Goal: Task Accomplishment & Management: Complete application form

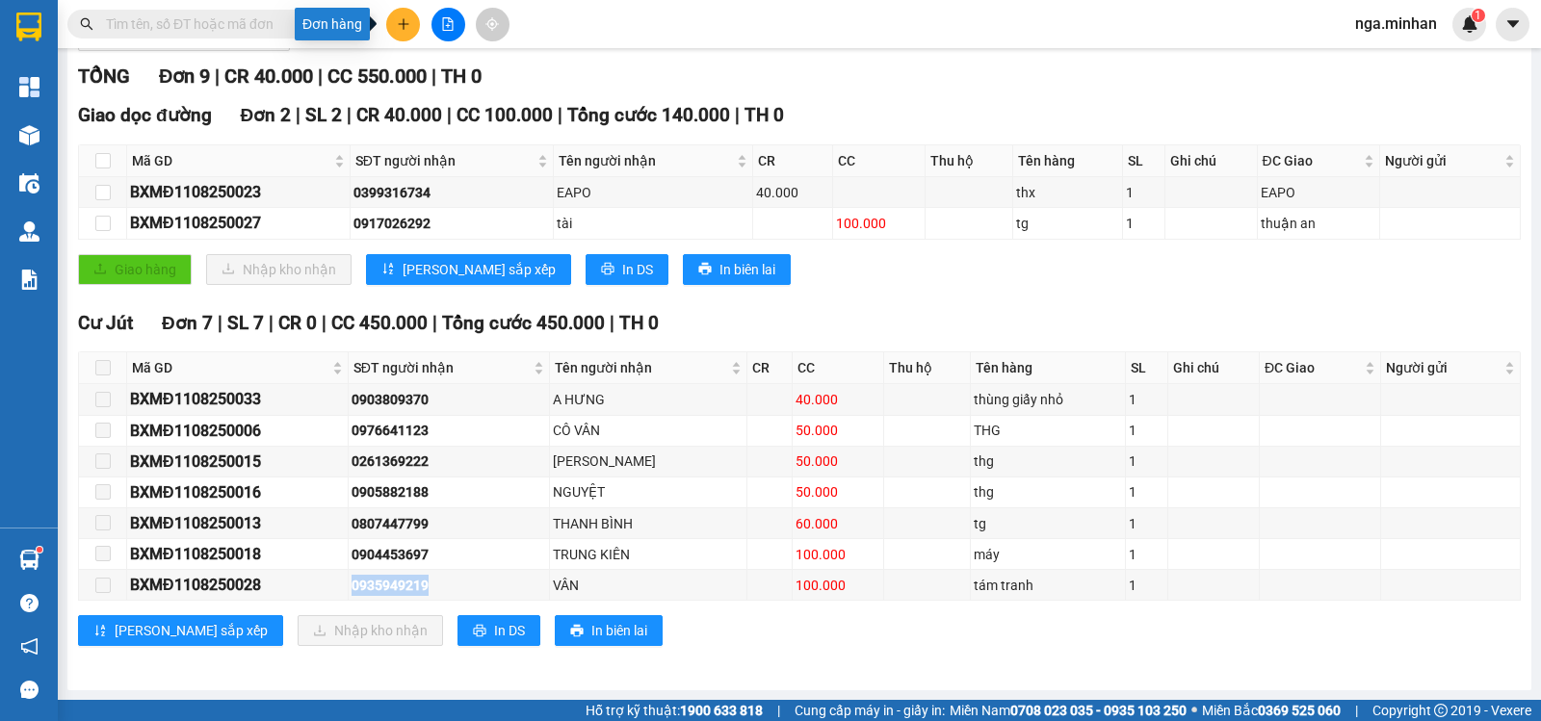
click at [399, 22] on icon "plus" at bounding box center [403, 23] width 13 height 13
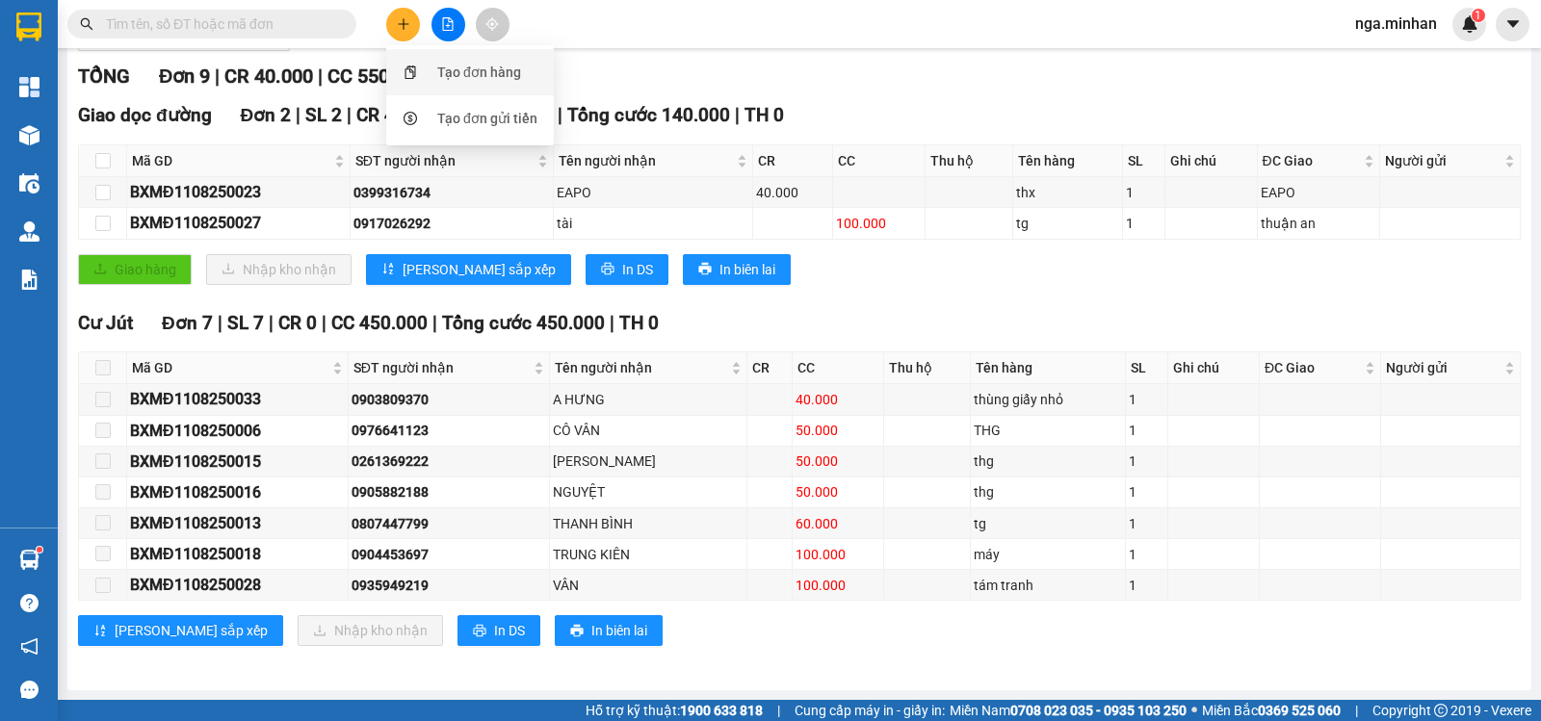
click at [448, 72] on div "Tạo đơn hàng" at bounding box center [479, 72] width 84 height 21
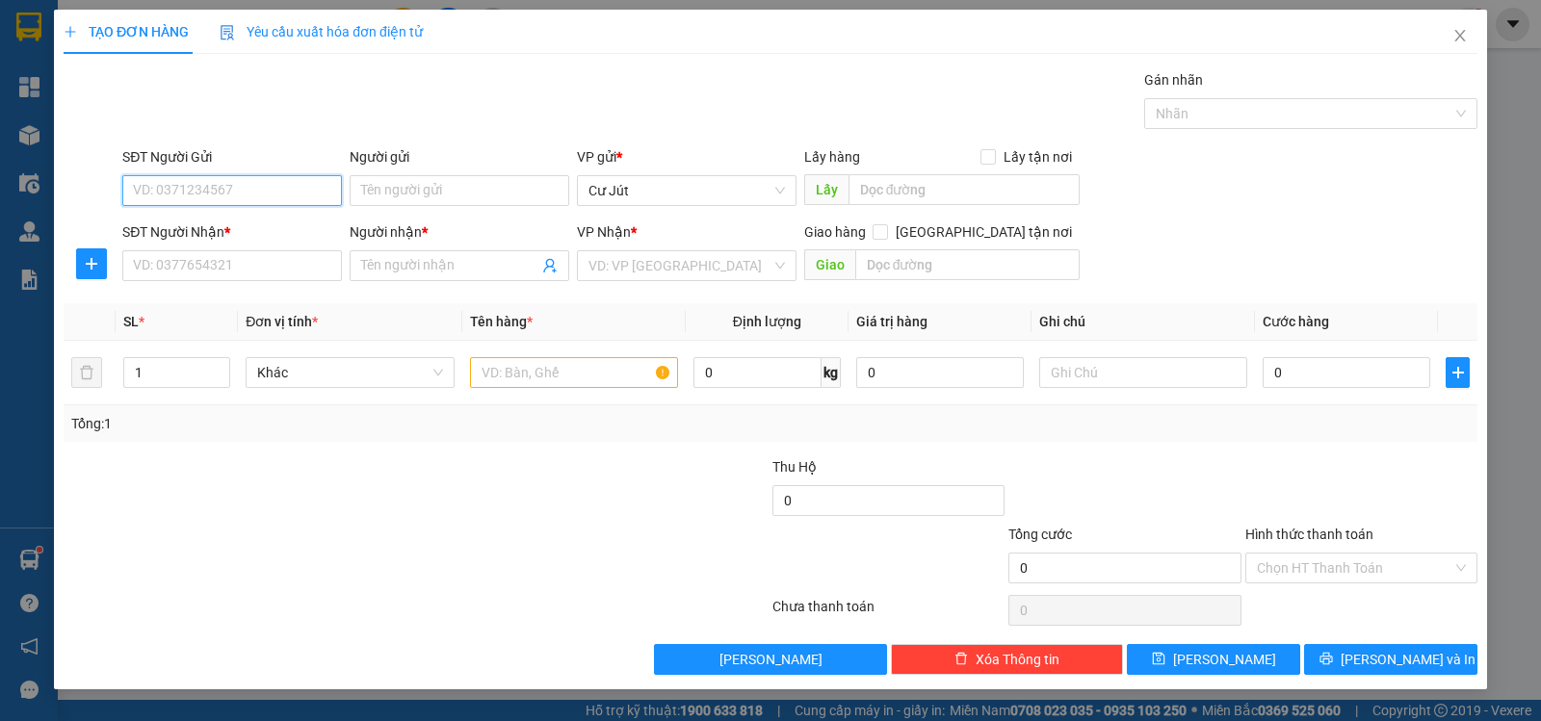
click at [291, 194] on input "SĐT Người Gửi" at bounding box center [232, 190] width 220 height 31
type input "0969022071"
click at [227, 231] on div "0969022071" at bounding box center [232, 229] width 196 height 21
type input "0353986888"
type input "."
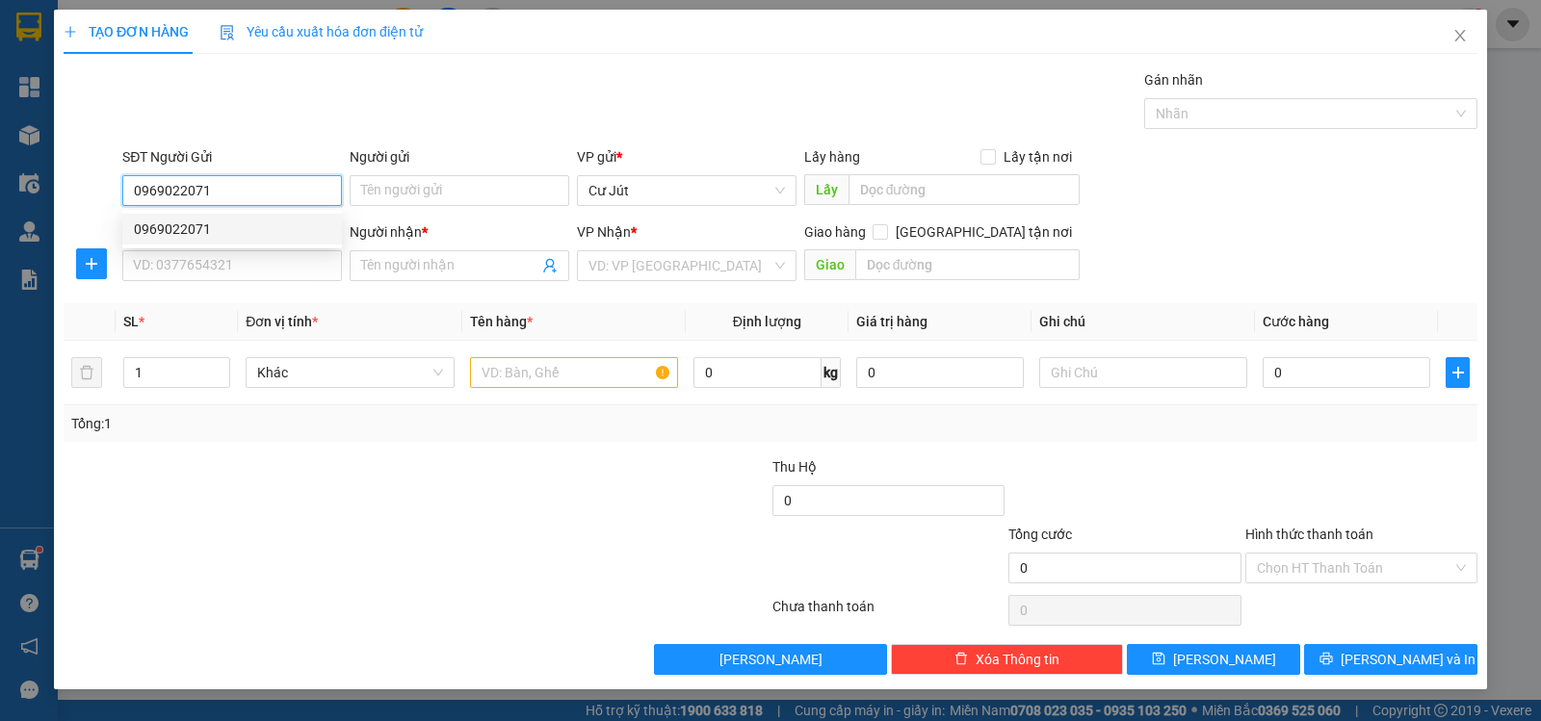
type input "gia nghĩa"
type input "0969022071"
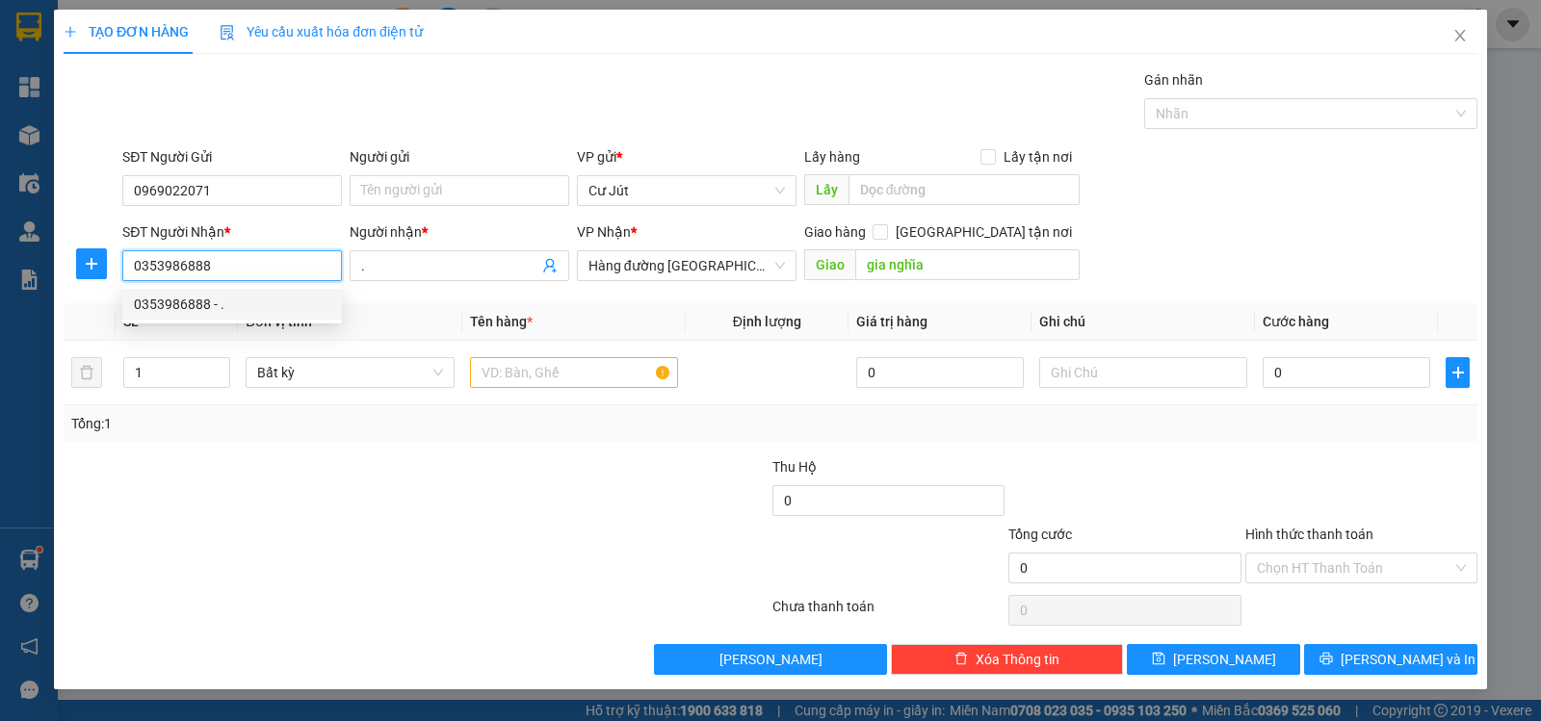
drag, startPoint x: 250, startPoint y: 269, endPoint x: 4, endPoint y: 254, distance: 246.9
click at [4, 263] on div "TẠO ĐƠN HÀNG Yêu cầu xuất hóa đơn điện tử Transit Pickup Surcharge Ids Transit …" at bounding box center [770, 360] width 1541 height 721
type input "0961191278"
click at [254, 290] on div "0961191278 - trang" at bounding box center [232, 304] width 220 height 31
type input "trang"
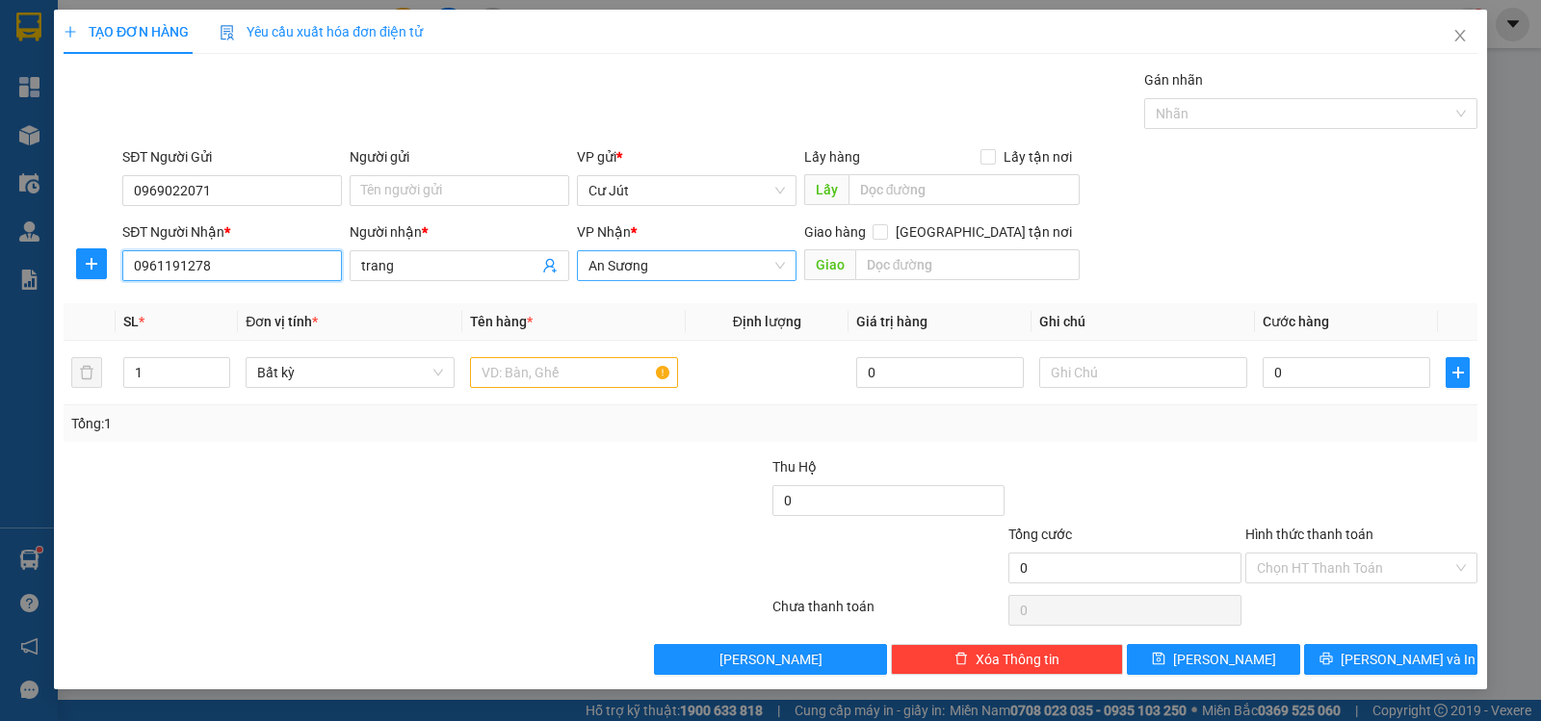
click at [690, 266] on span "An Sương" at bounding box center [686, 265] width 196 height 29
type input "0961191278"
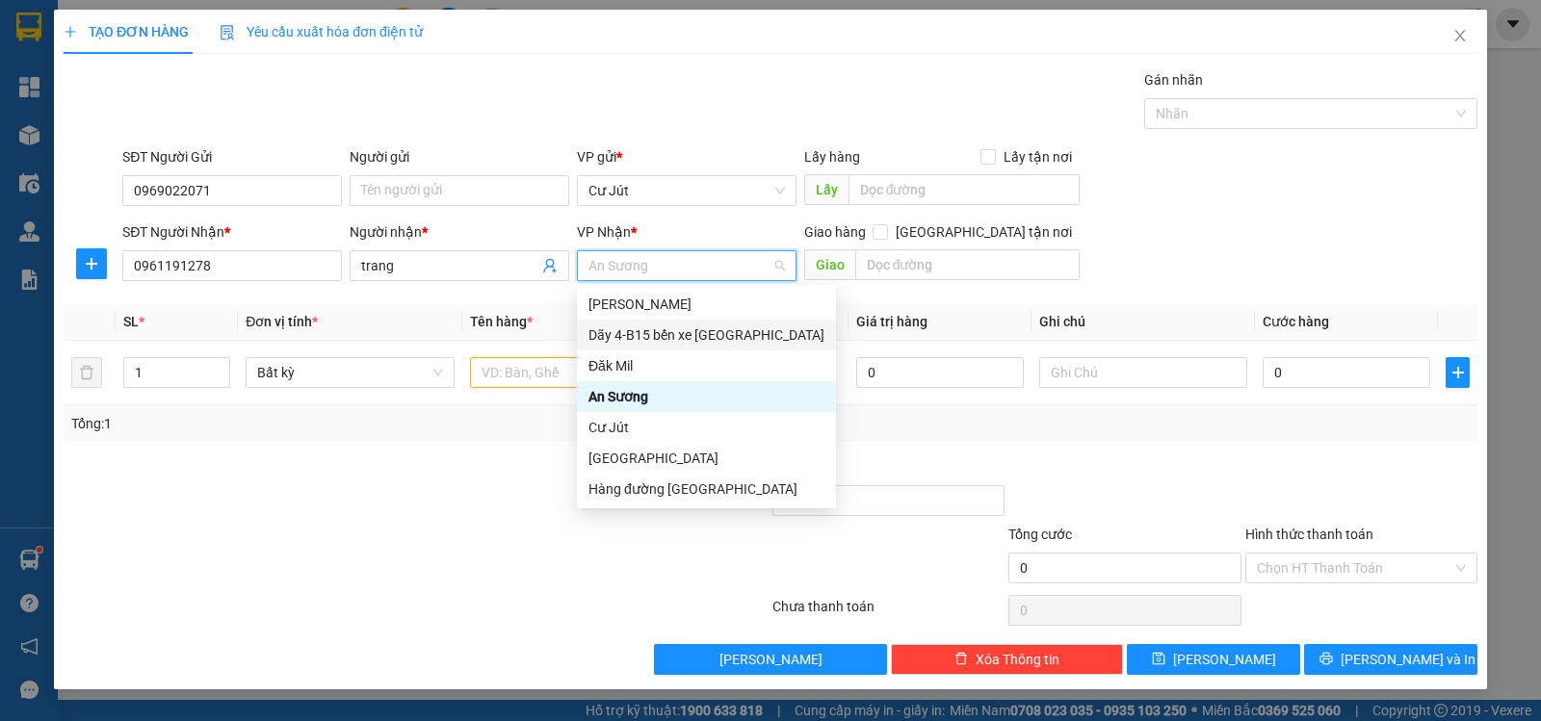
click at [686, 338] on div "Dãy 4-B15 bến xe [GEOGRAPHIC_DATA]" at bounding box center [706, 335] width 236 height 21
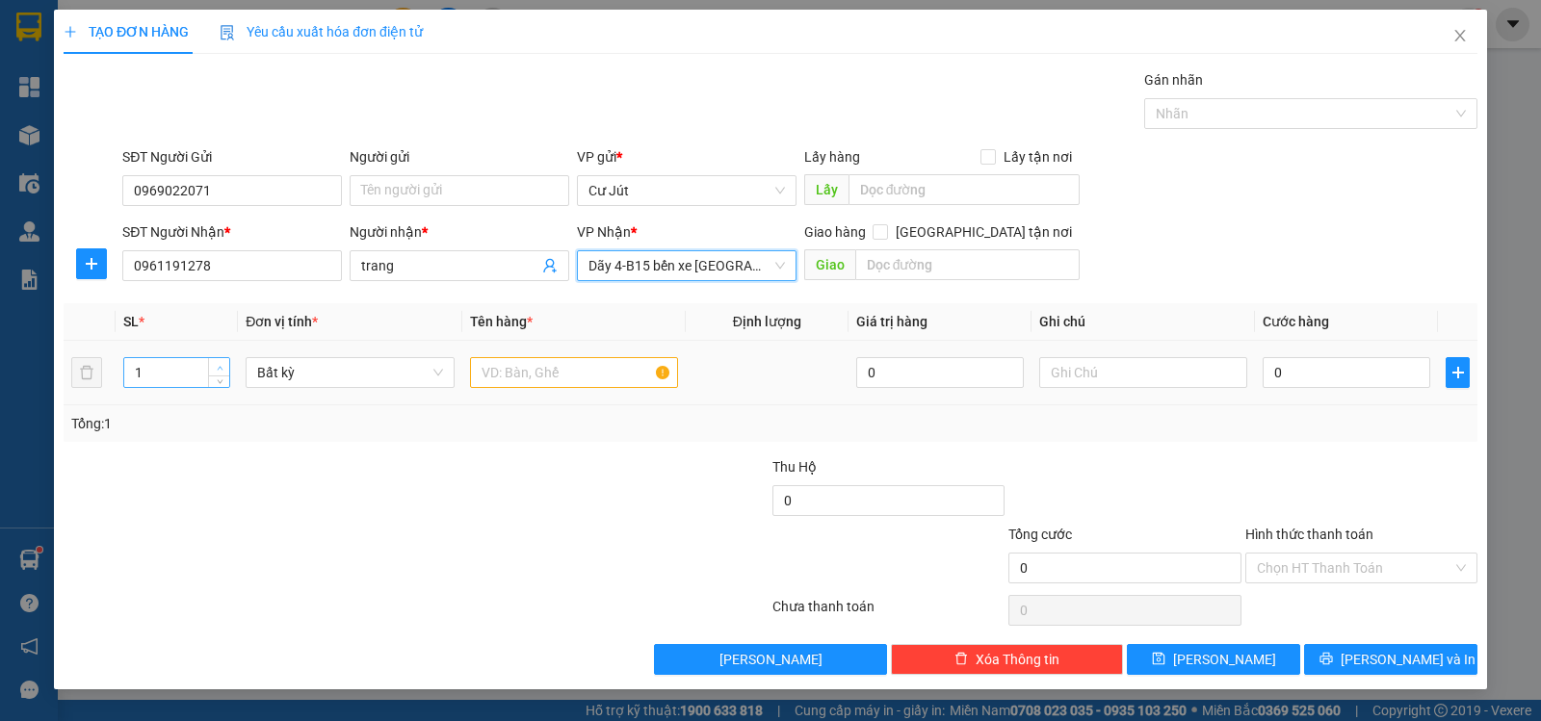
type input "2"
click at [219, 362] on span "up" at bounding box center [220, 368] width 12 height 12
click at [495, 380] on input "text" at bounding box center [574, 372] width 208 height 31
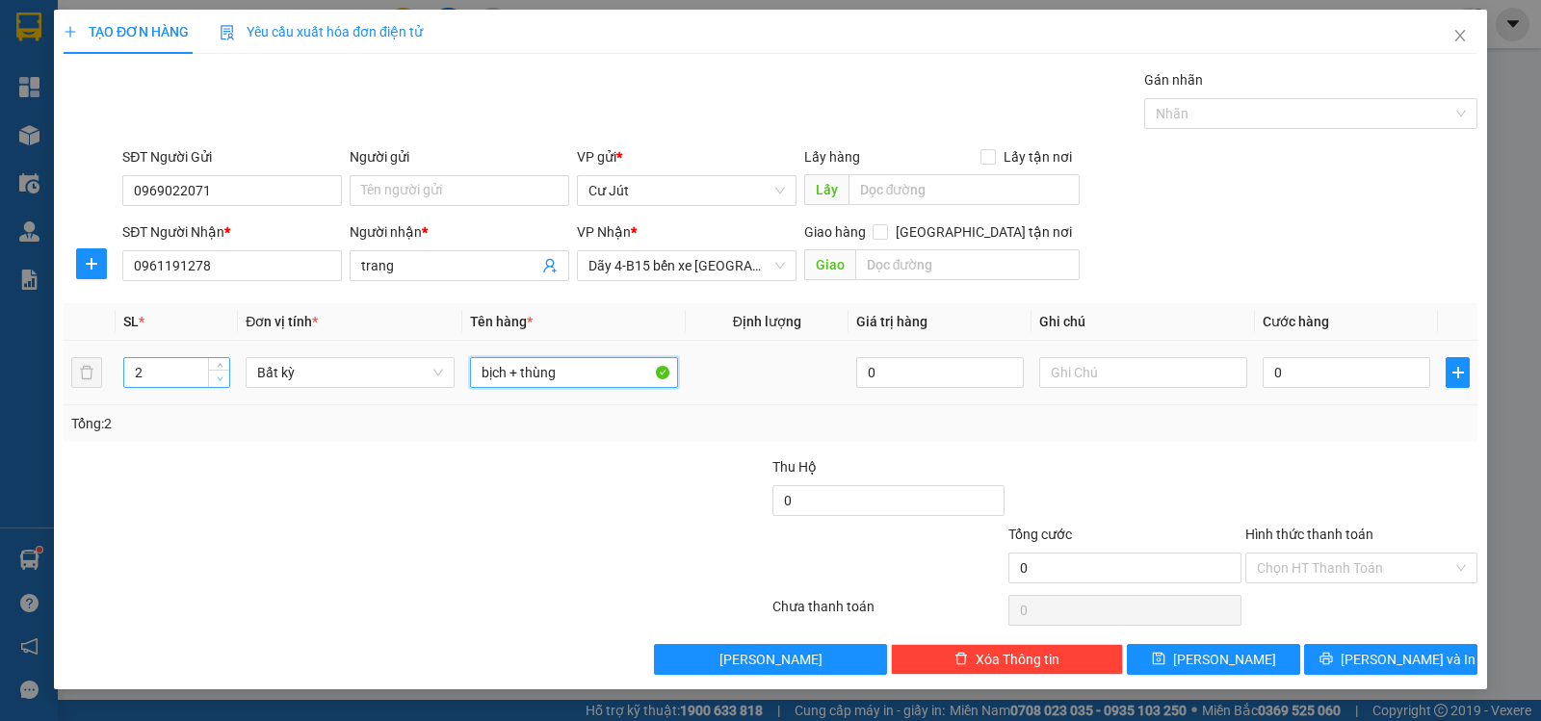
type input "bịch + thùng"
type input "1"
click at [218, 377] on icon "down" at bounding box center [220, 379] width 6 height 4
click at [1338, 372] on input "0" at bounding box center [1346, 372] width 168 height 31
type input "5"
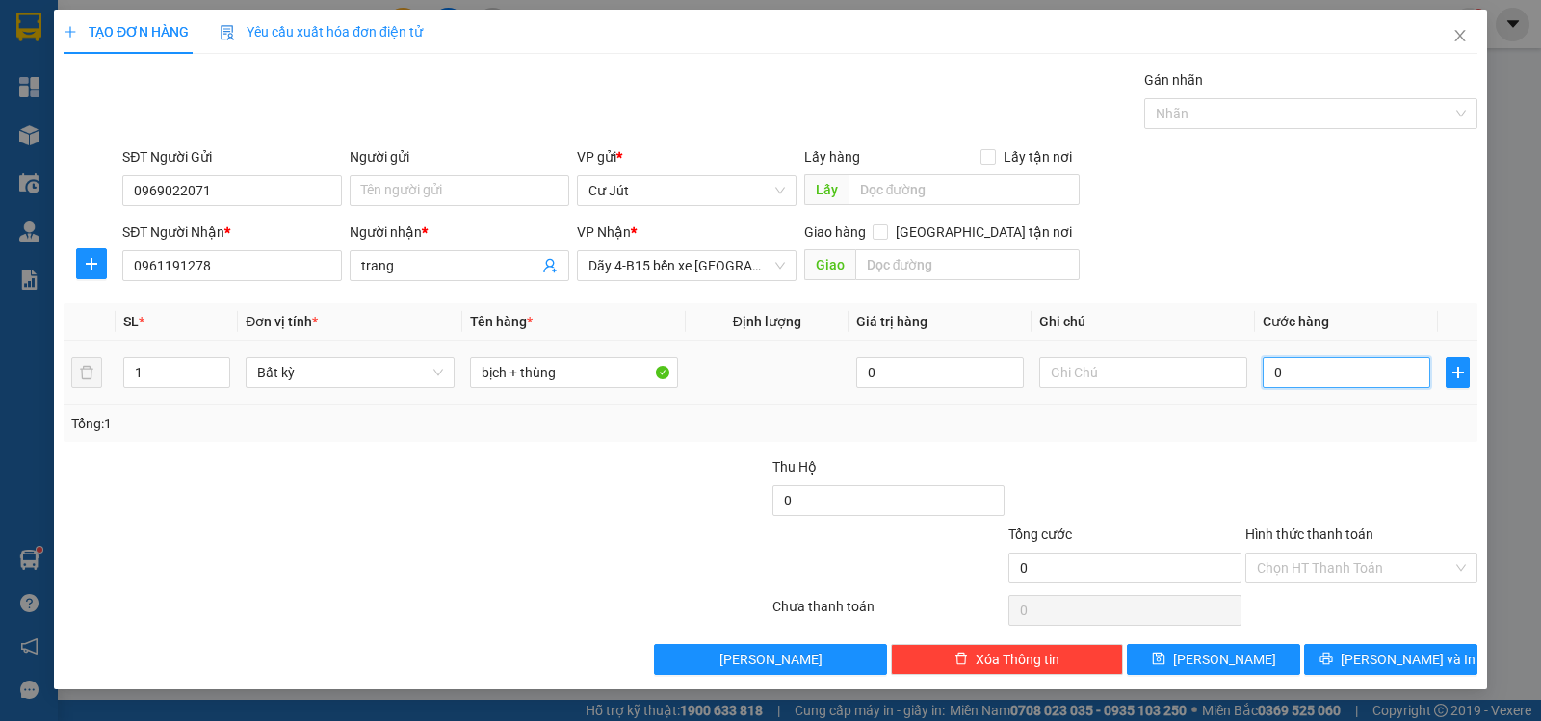
type input "5"
type input "50"
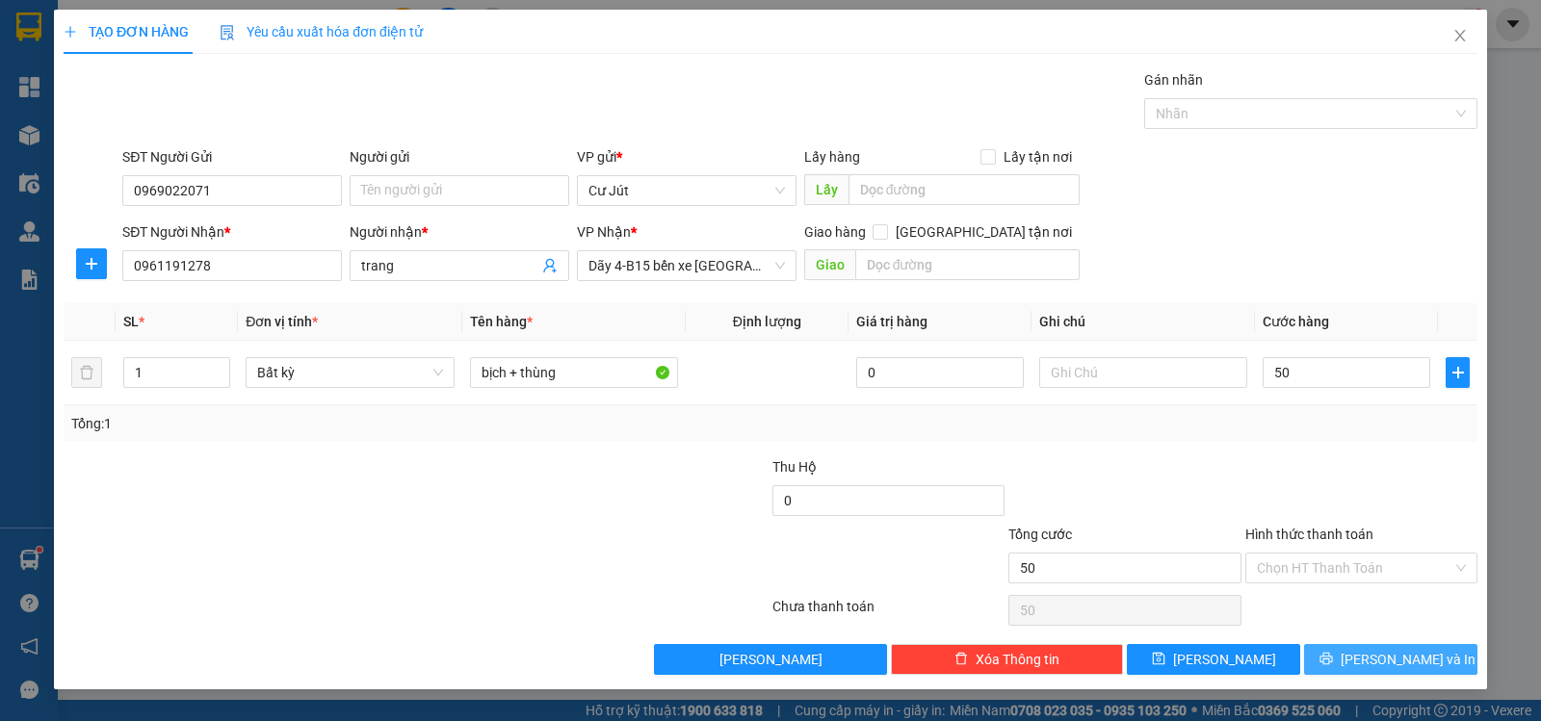
type input "50.000"
click at [1387, 654] on span "[PERSON_NAME] và In" at bounding box center [1407, 659] width 135 height 21
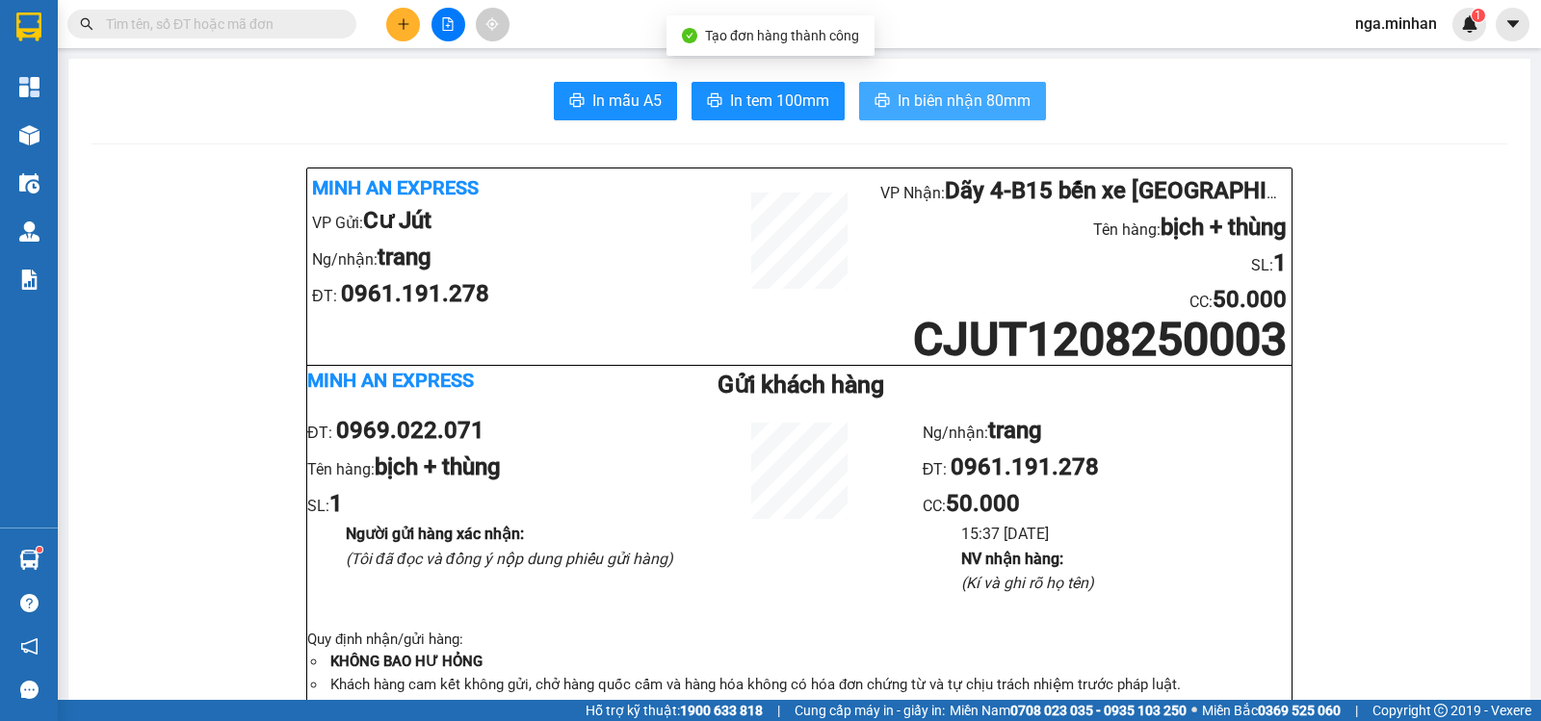
click at [926, 98] on span "In biên nhận 80mm" at bounding box center [963, 101] width 133 height 24
